Goal: Task Accomplishment & Management: Manage account settings

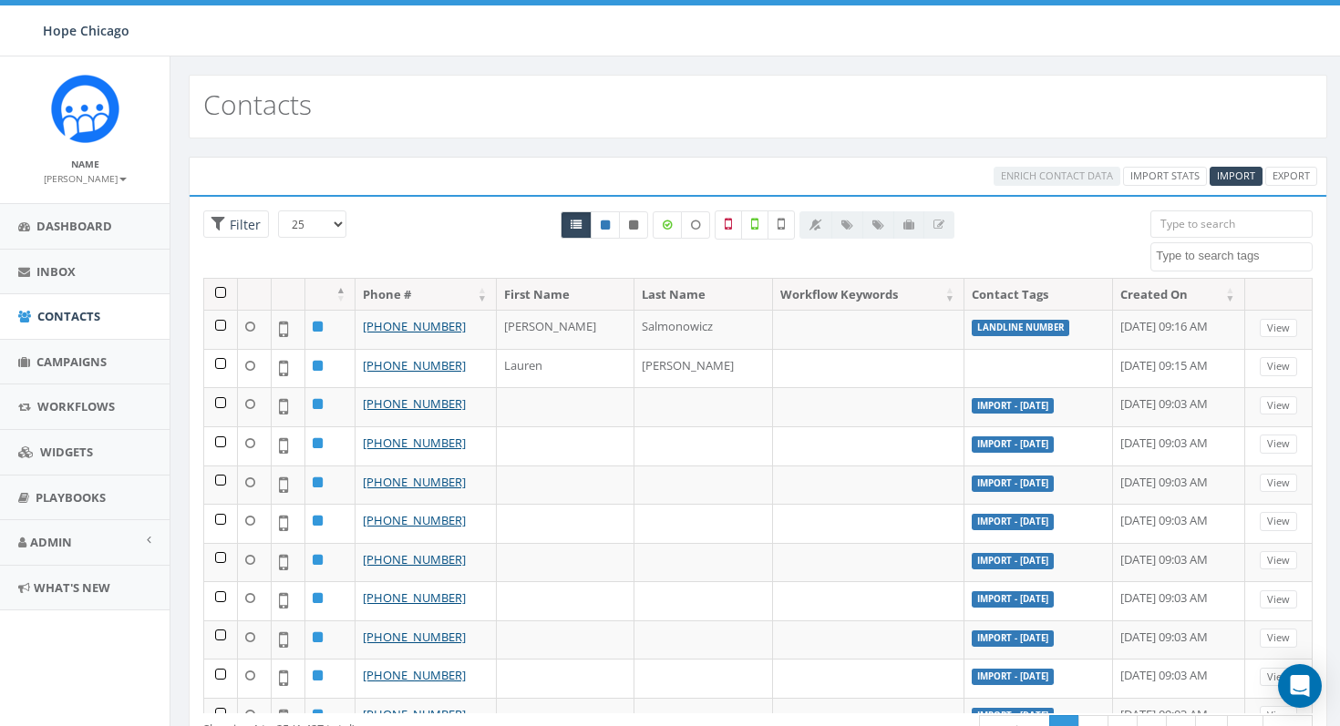
select select
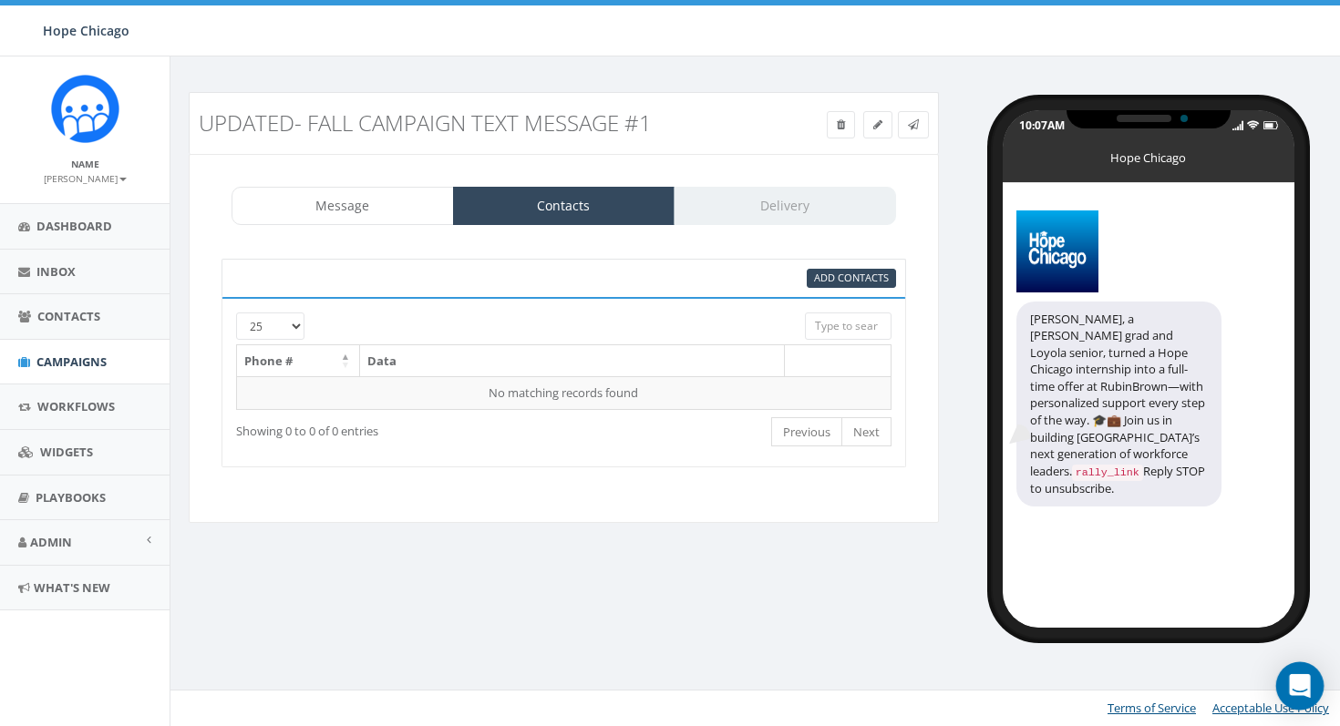
click at [1296, 687] on icon "Open Intercom Messenger" at bounding box center [1299, 686] width 21 height 24
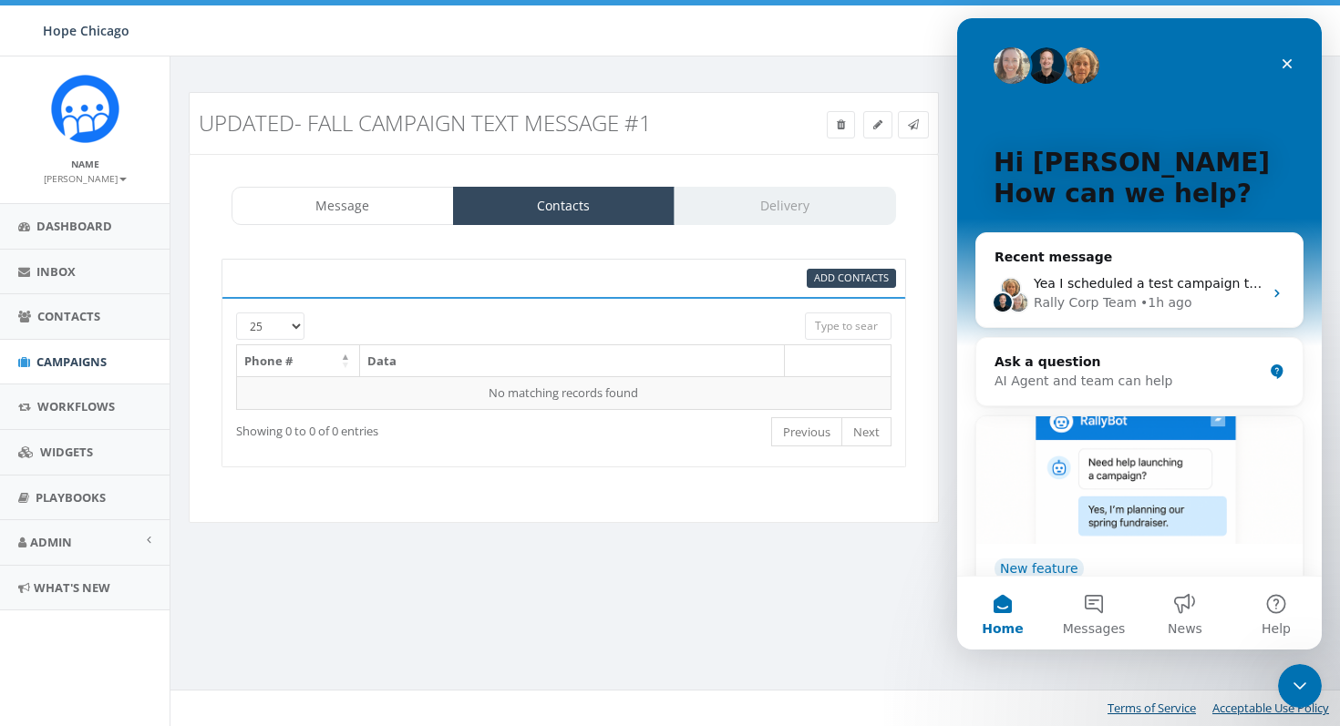
scroll to position [19, 0]
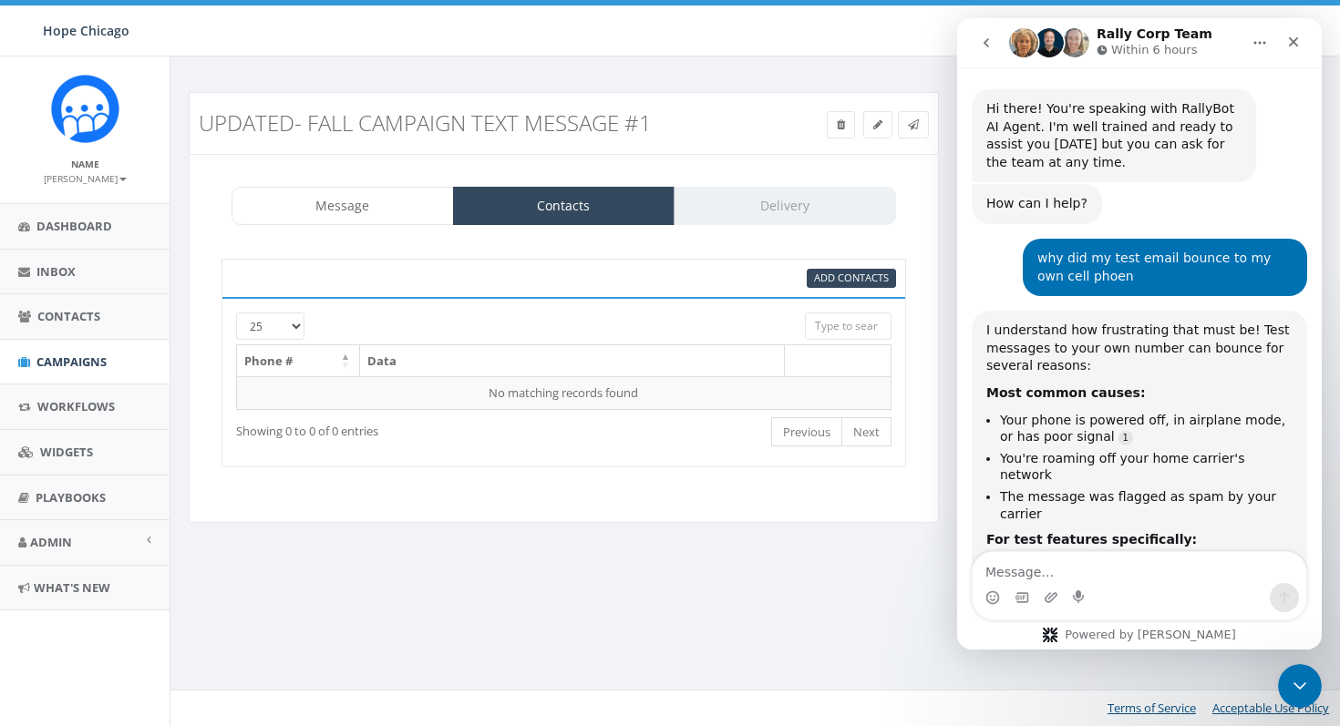
scroll to position [1392, 0]
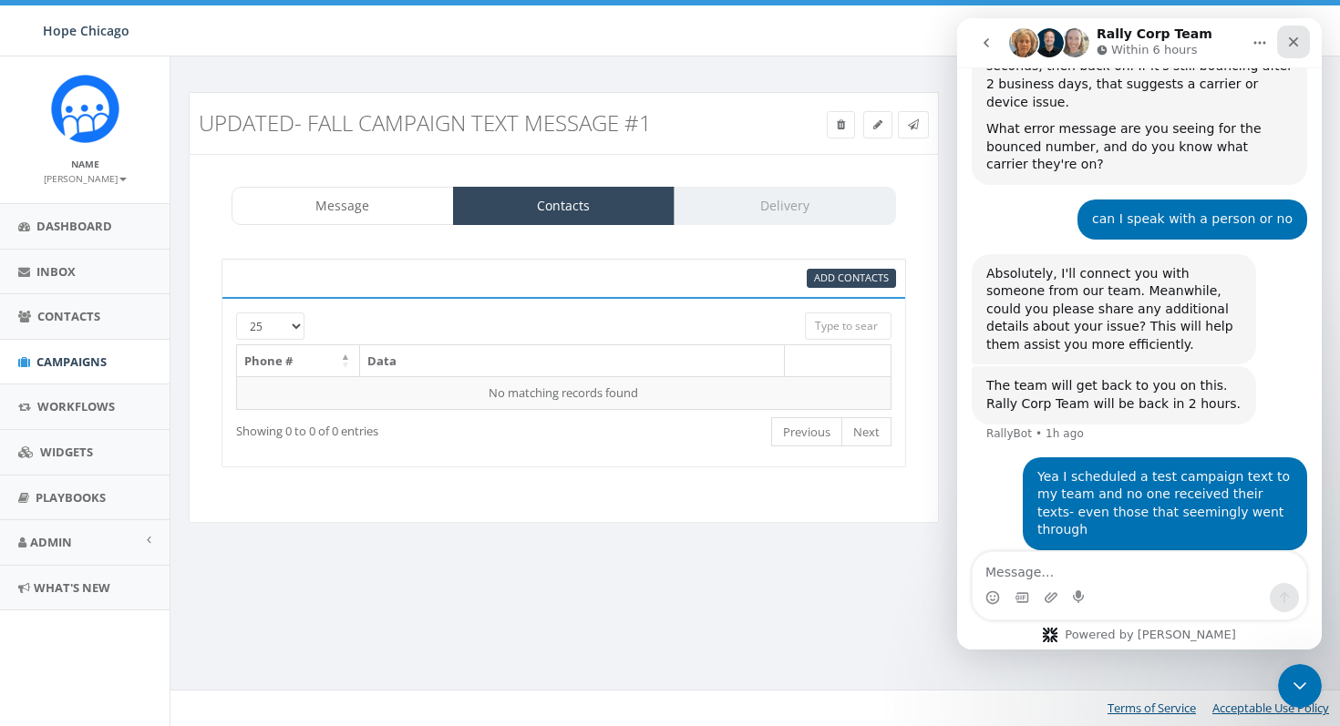
click at [1291, 43] on icon "Close" at bounding box center [1294, 42] width 10 height 10
